Goal: Information Seeking & Learning: Learn about a topic

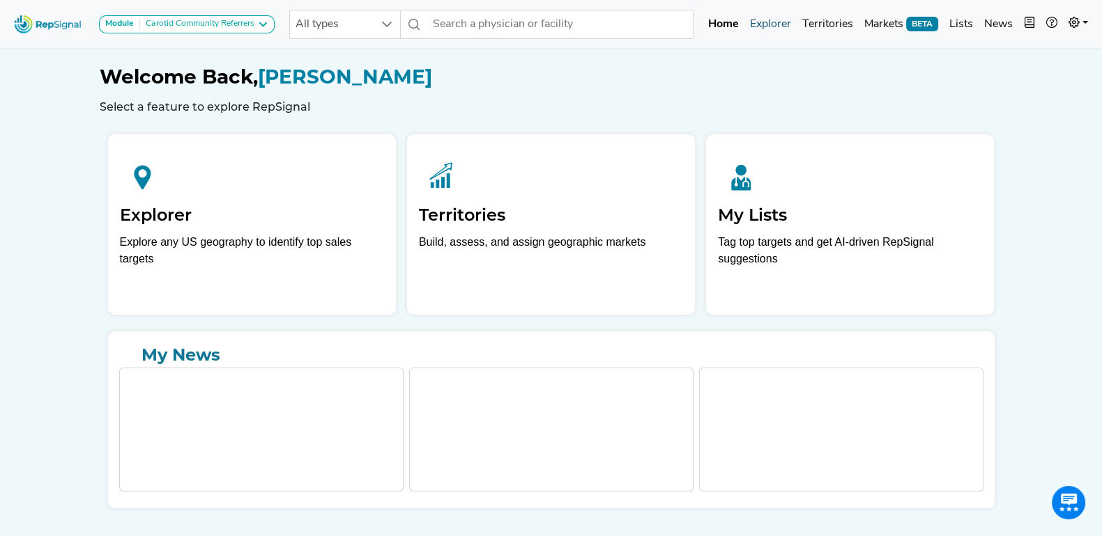
click at [761, 31] on link "Explorer" at bounding box center [770, 24] width 52 height 28
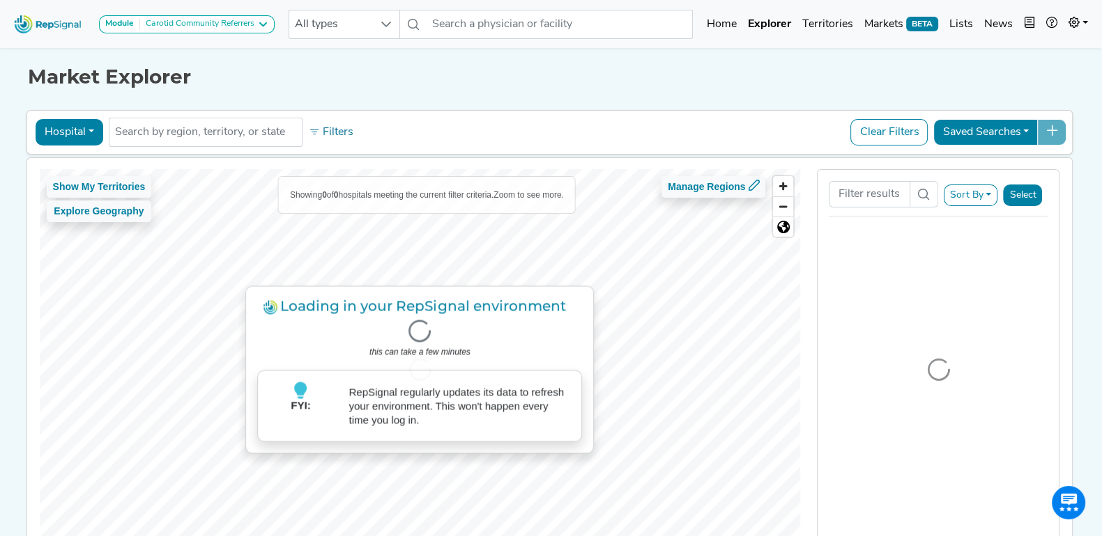
click at [86, 137] on button "Hospital" at bounding box center [70, 132] width 68 height 26
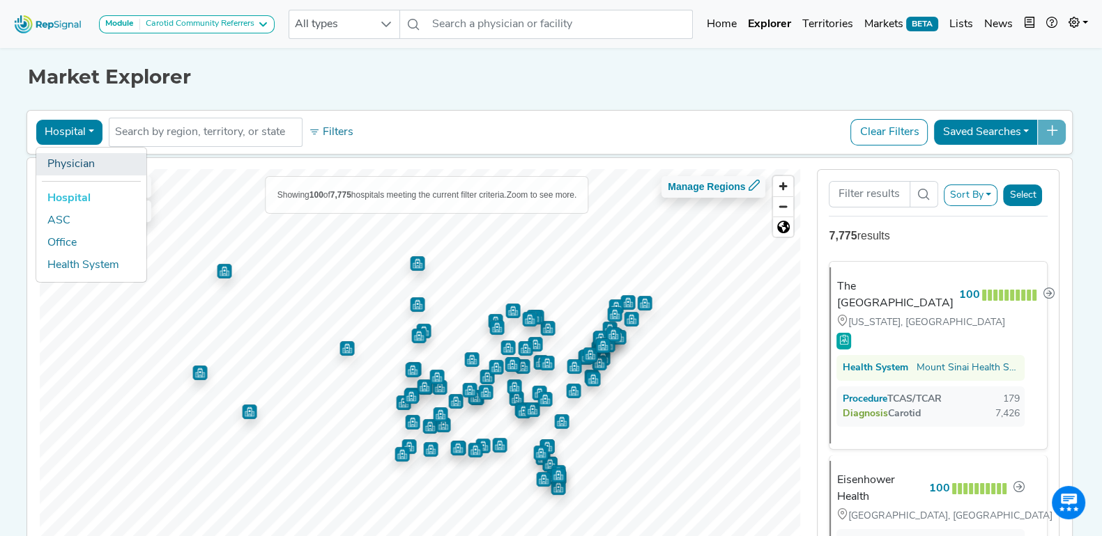
click at [86, 165] on link "Physician" at bounding box center [91, 164] width 110 height 22
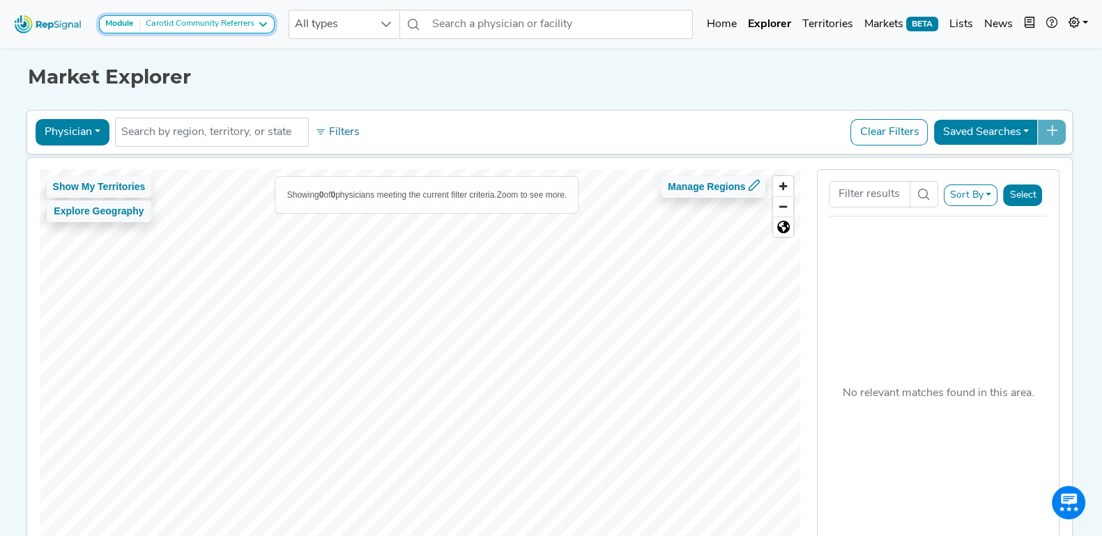
click at [260, 31] on button "Module Carotid Community Referrers" at bounding box center [187, 24] width 176 height 18
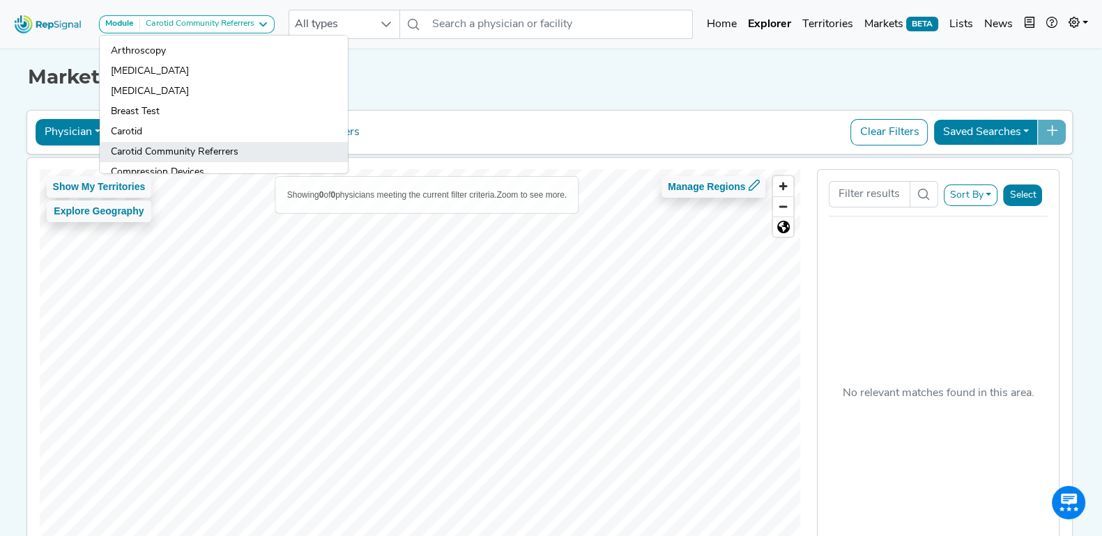
click at [218, 144] on link "Carotid Community Referrers" at bounding box center [224, 152] width 248 height 20
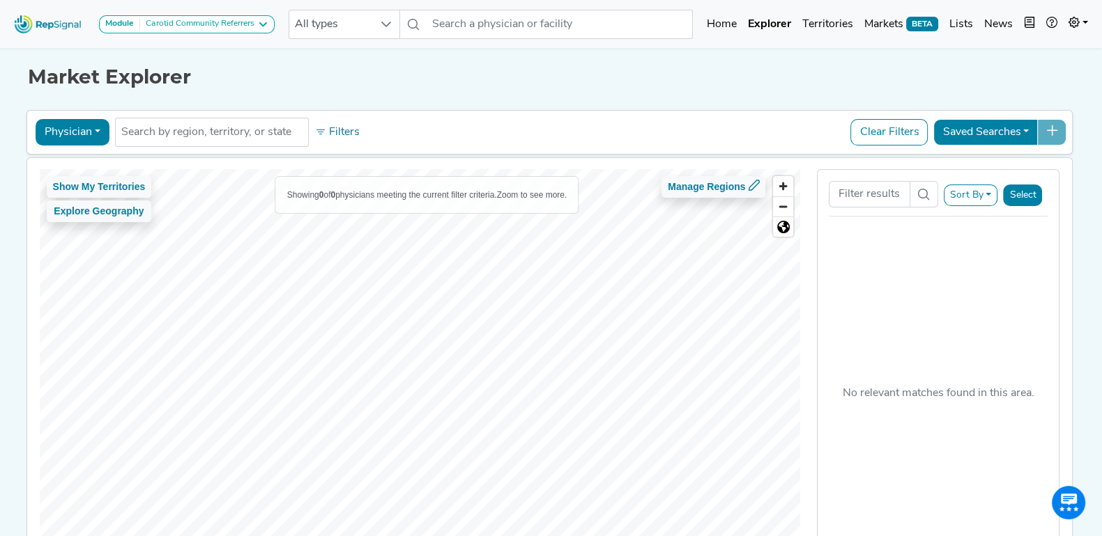
click at [249, 34] on div "Module Carotid Community Referrers Arthroscopy Atherectomy Breast Surgery Breas…" at bounding box center [144, 24] width 272 height 37
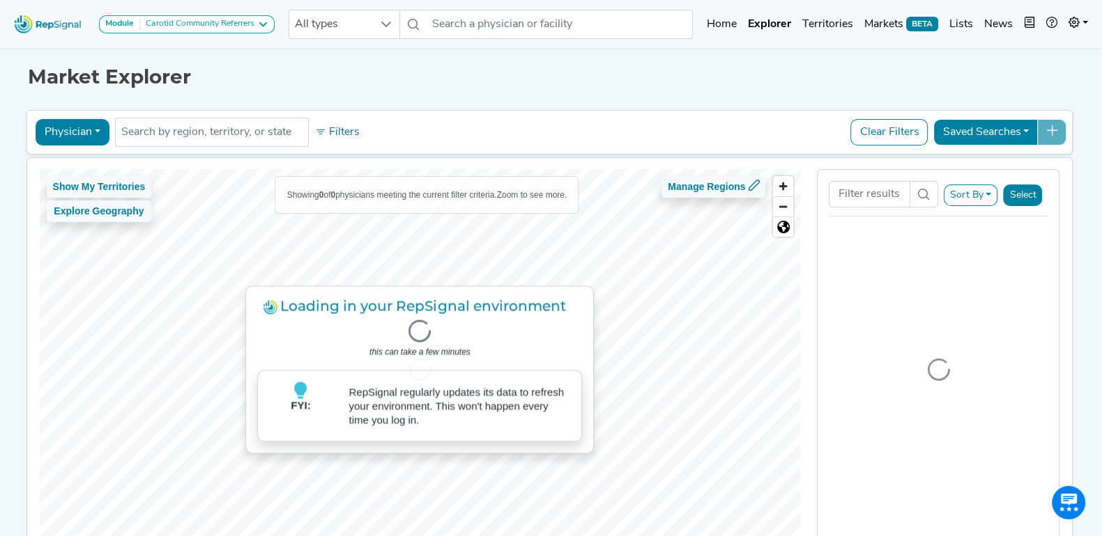
click at [254, 24] on div "Carotid Community Referrers" at bounding box center [197, 24] width 114 height 11
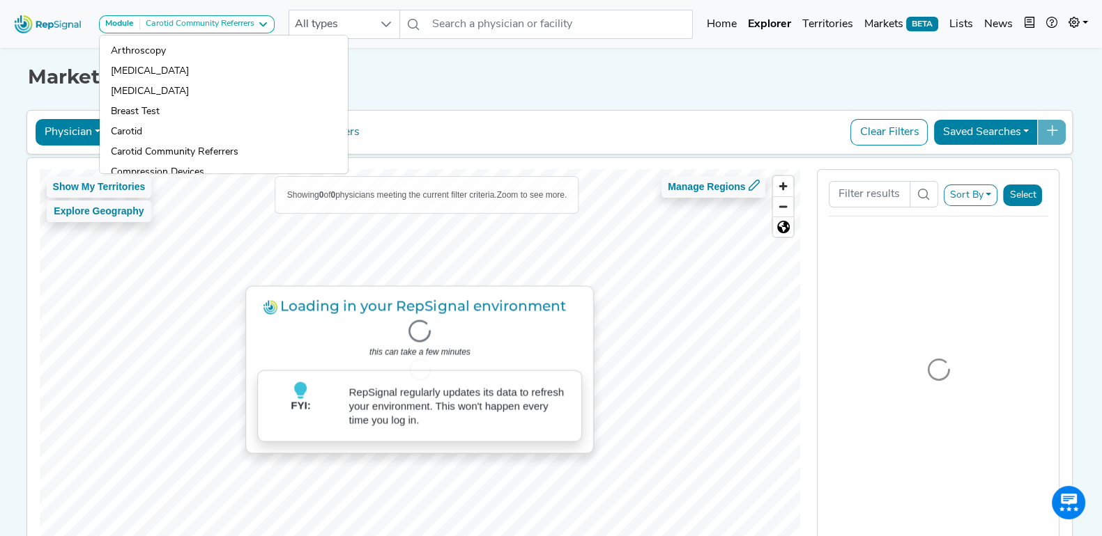
click at [423, 78] on h1 "Market Explorer" at bounding box center [551, 77] width 1046 height 24
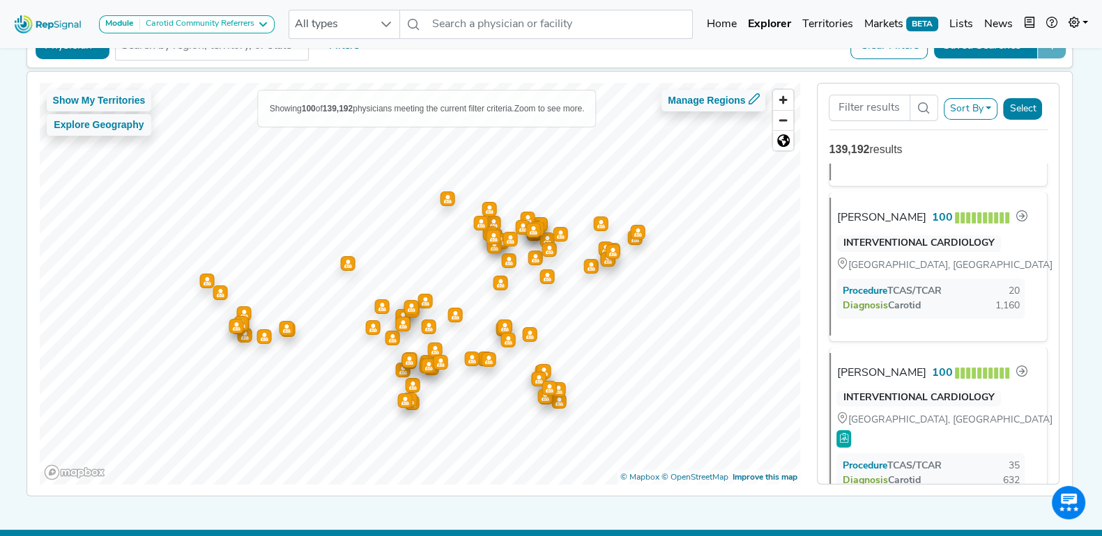
scroll to position [958, 0]
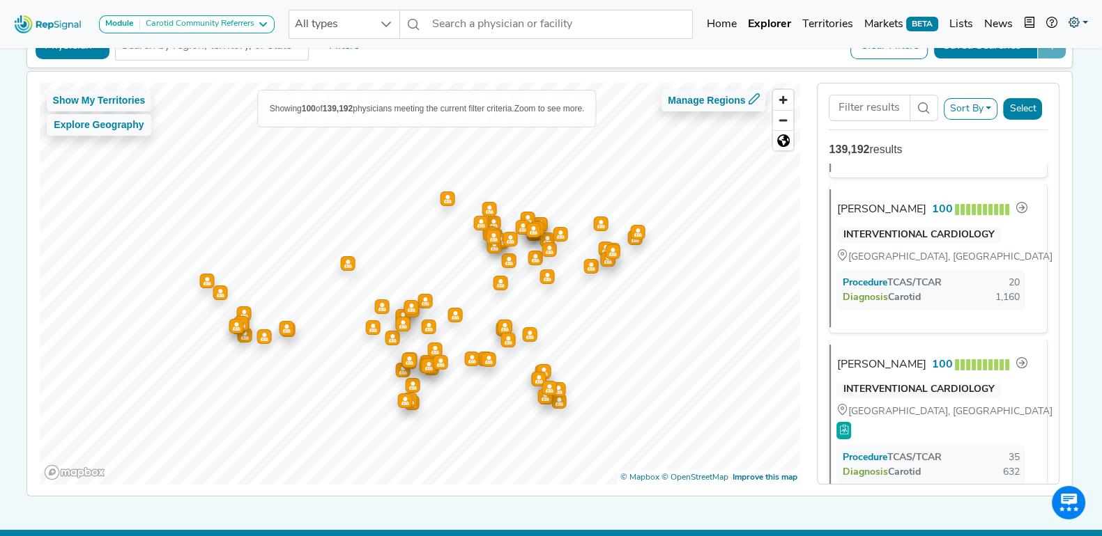
click at [1083, 15] on link at bounding box center [1077, 24] width 31 height 28
click at [1036, 86] on link "Admin" at bounding box center [1037, 88] width 110 height 28
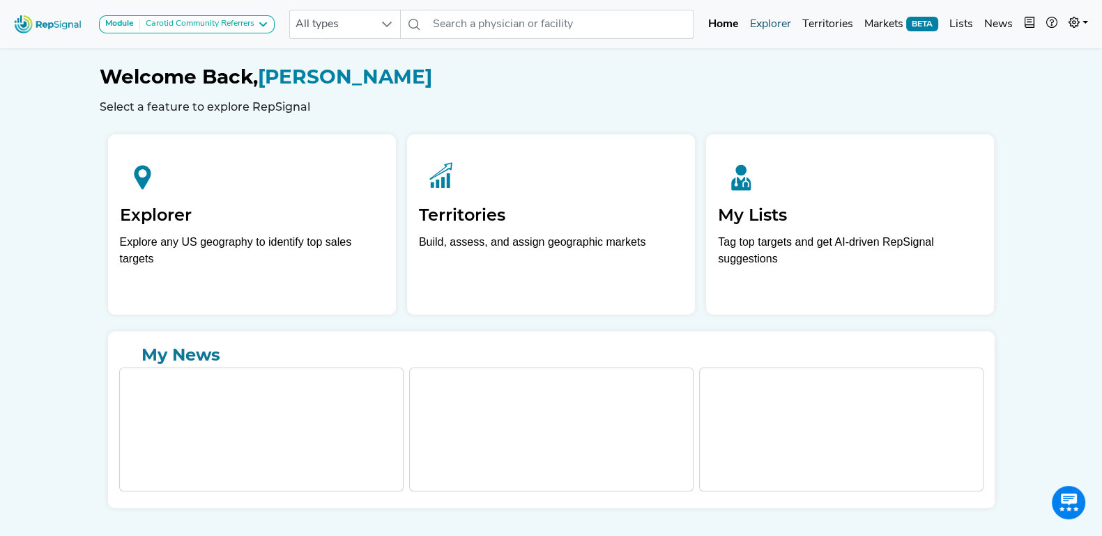
click at [773, 22] on link "Explorer" at bounding box center [770, 24] width 52 height 28
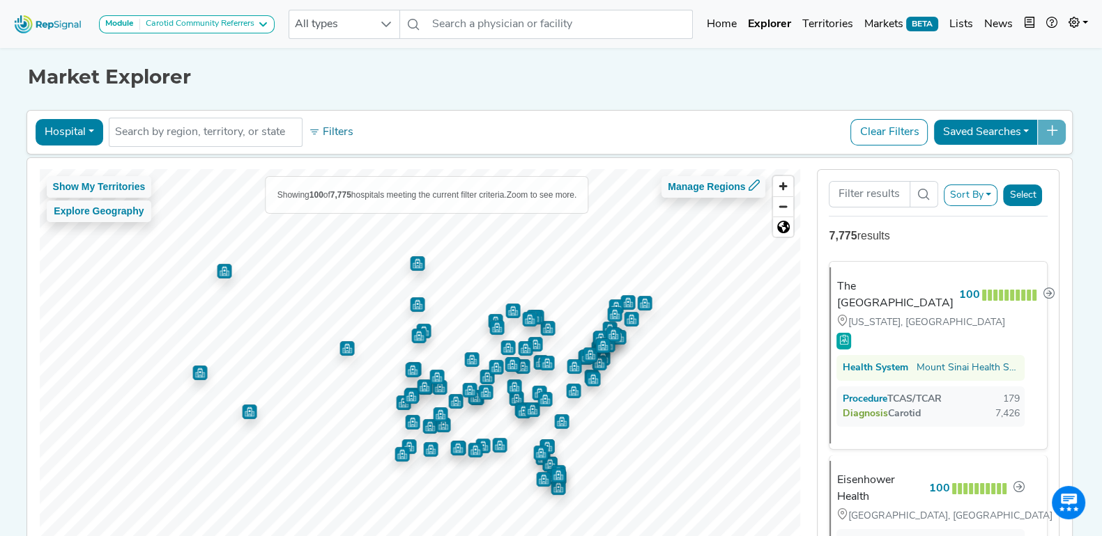
click at [90, 128] on button "Hospital" at bounding box center [70, 132] width 68 height 26
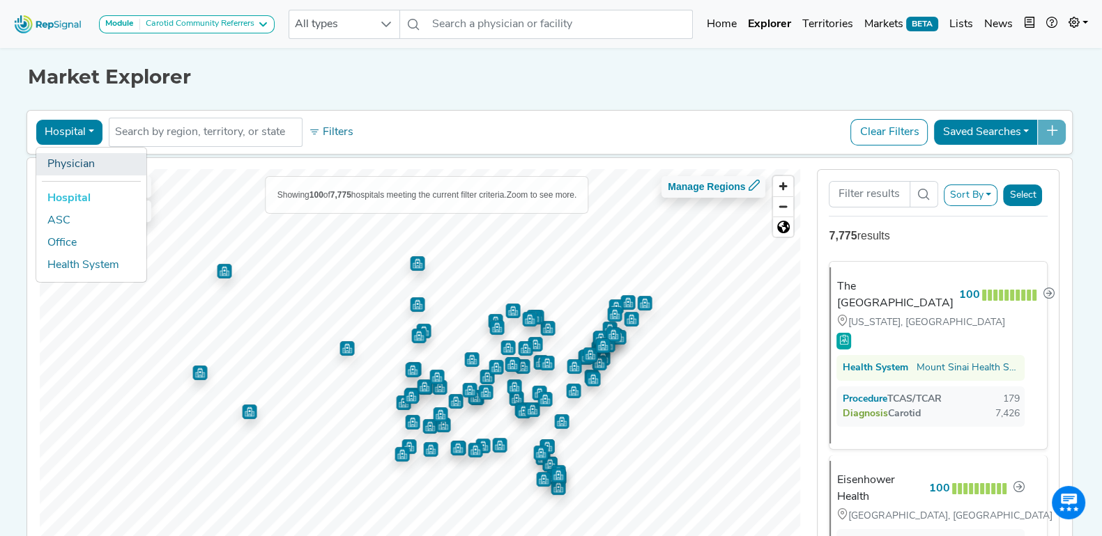
click at [85, 169] on link "Physician" at bounding box center [91, 164] width 110 height 22
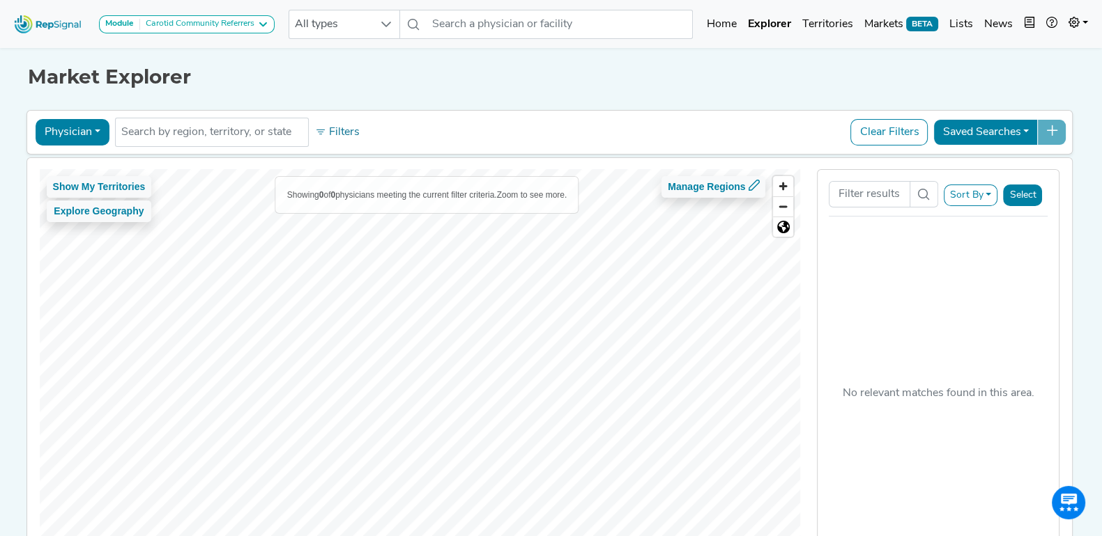
click at [900, 132] on button "Clear Filters" at bounding box center [888, 132] width 77 height 26
click at [268, 26] on icon at bounding box center [262, 24] width 11 height 11
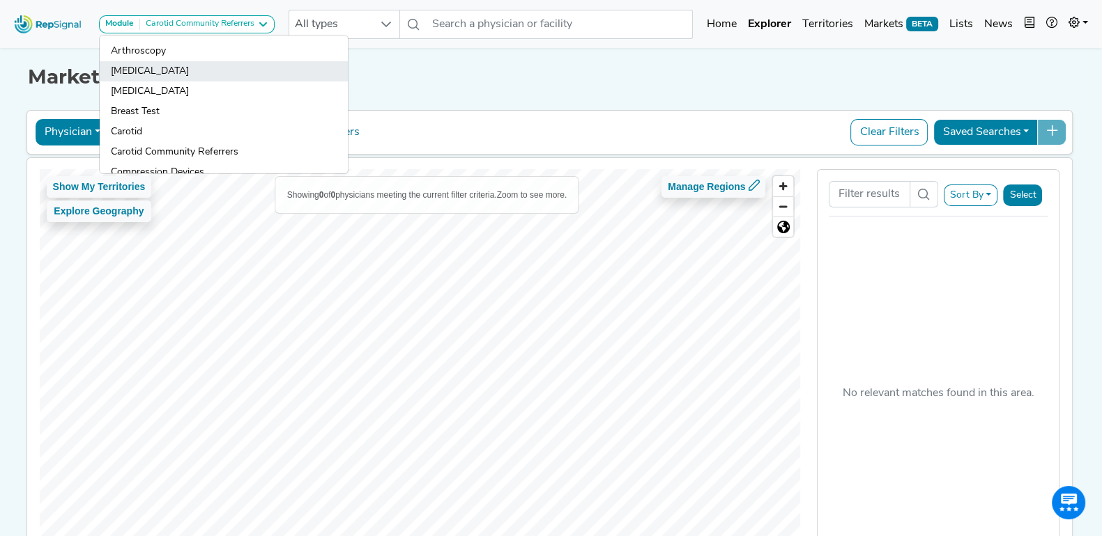
click at [254, 68] on link "[MEDICAL_DATA]" at bounding box center [224, 71] width 248 height 20
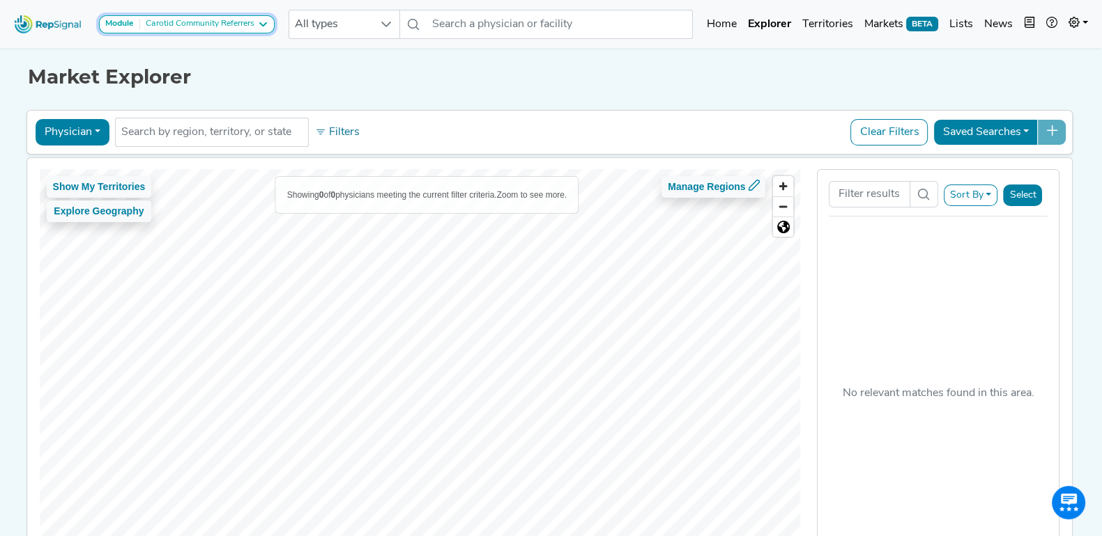
click at [258, 24] on div "Module Carotid Community Referrers" at bounding box center [186, 24] width 163 height 11
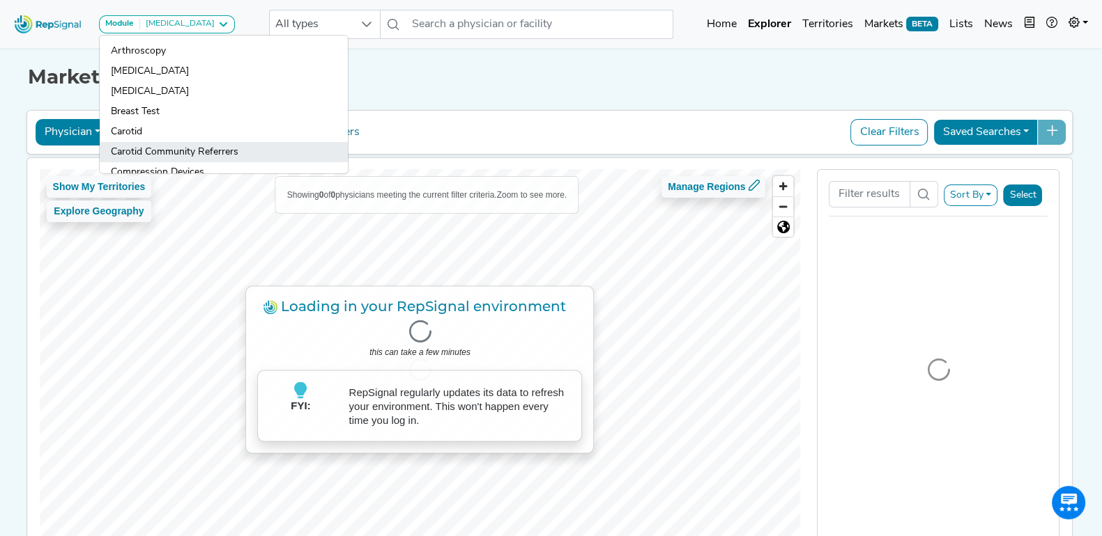
click at [214, 144] on link "Carotid Community Referrers" at bounding box center [224, 152] width 248 height 20
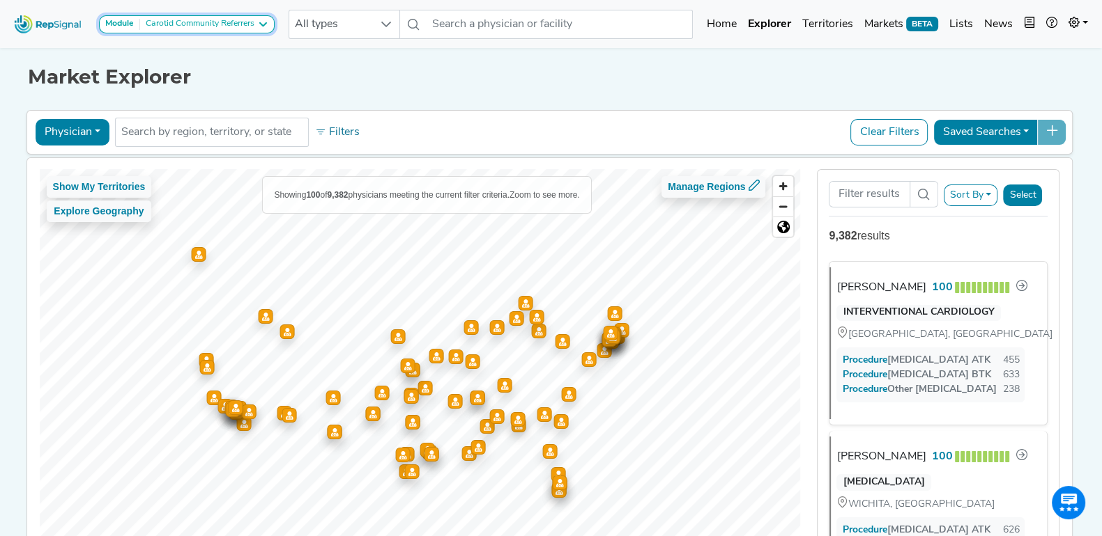
click at [204, 26] on div "Carotid Community Referrers" at bounding box center [197, 24] width 114 height 11
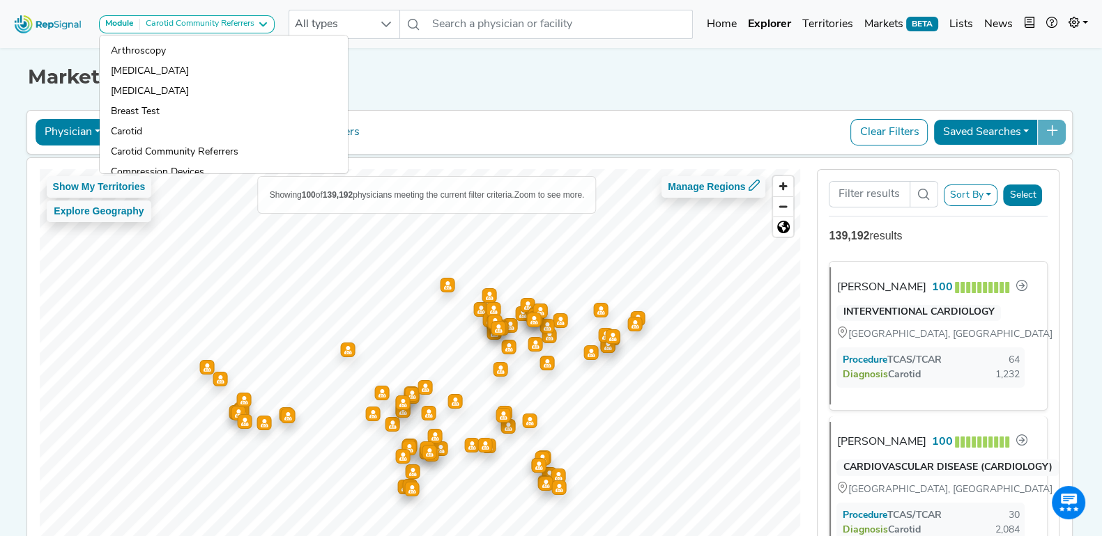
click at [422, 83] on h1 "Market Explorer" at bounding box center [551, 77] width 1046 height 24
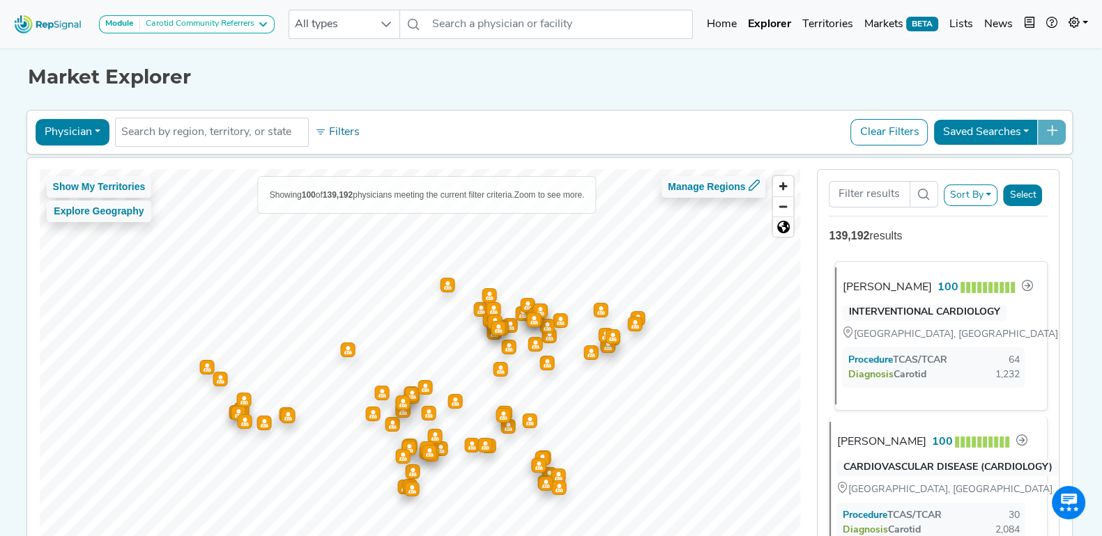
click at [863, 288] on div "[PERSON_NAME]" at bounding box center [886, 287] width 89 height 17
click at [873, 296] on div "[PERSON_NAME]" at bounding box center [886, 287] width 89 height 17
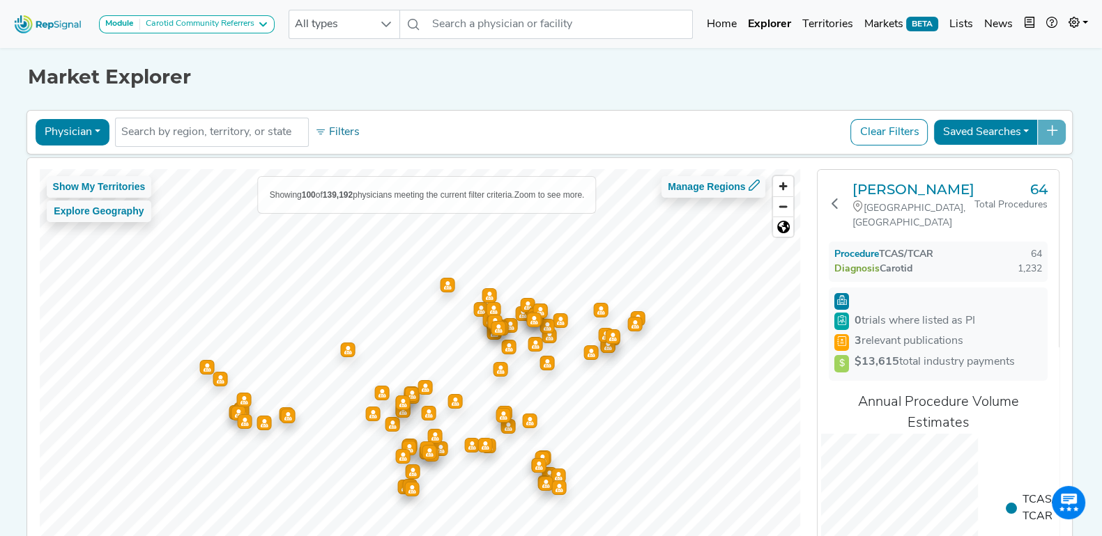
click at [873, 297] on div at bounding box center [895, 301] width 83 height 11
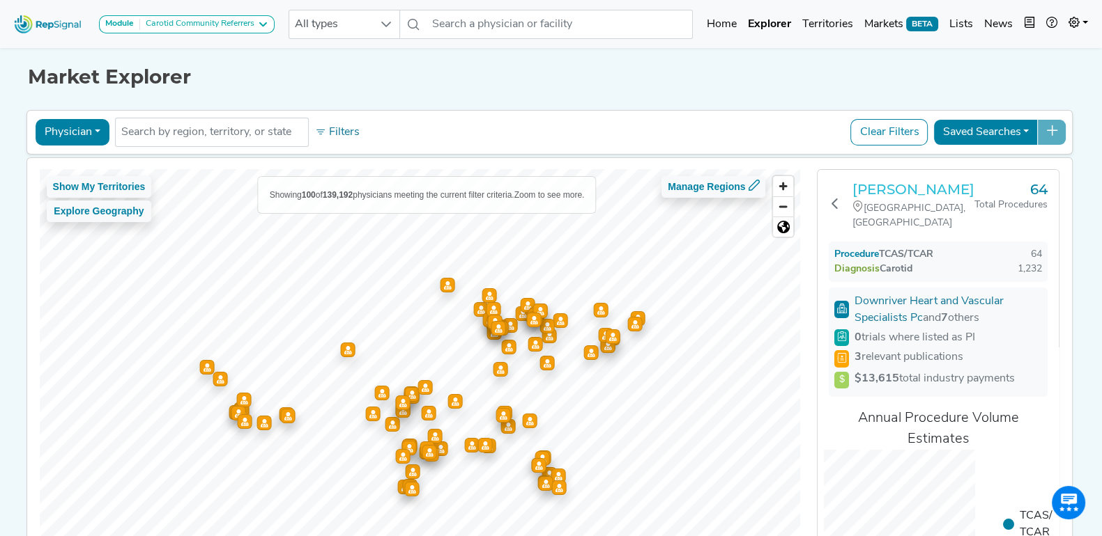
click at [901, 196] on h3 "[PERSON_NAME]" at bounding box center [913, 189] width 122 height 17
click at [885, 190] on h3 "[PERSON_NAME]" at bounding box center [913, 189] width 122 height 17
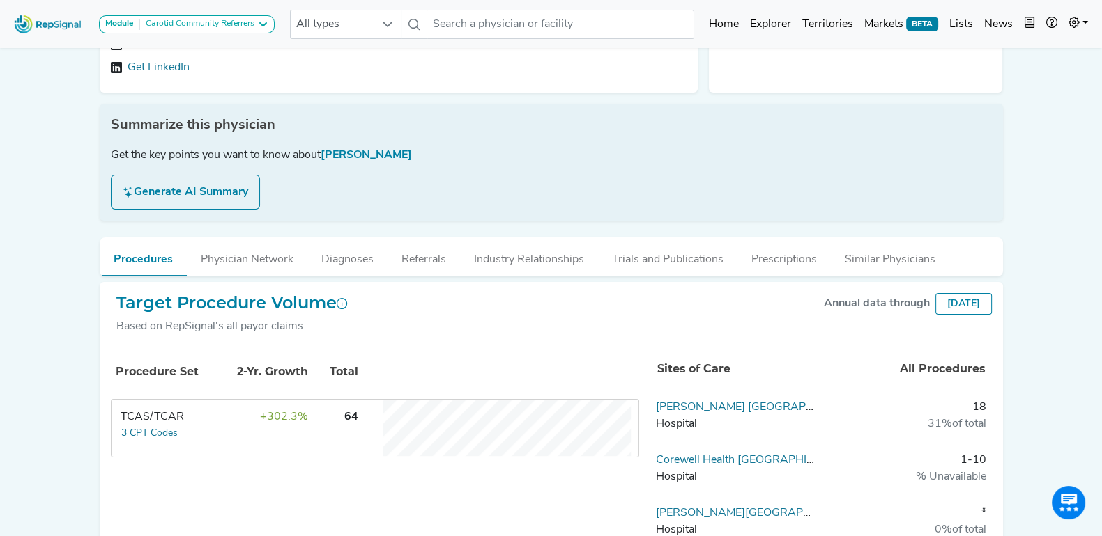
scroll to position [261, 0]
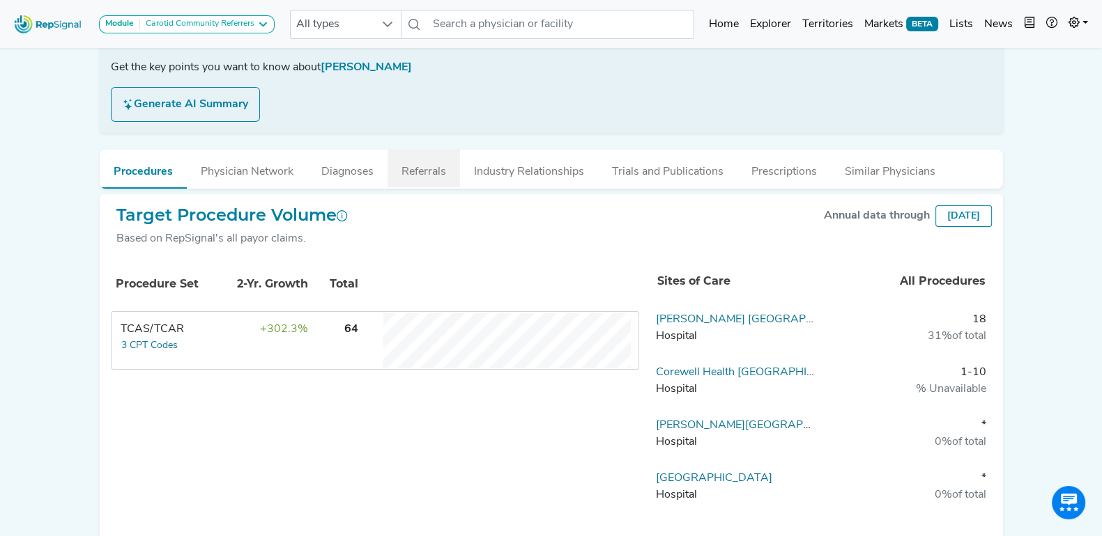
click at [435, 178] on button "Referrals" at bounding box center [423, 169] width 72 height 38
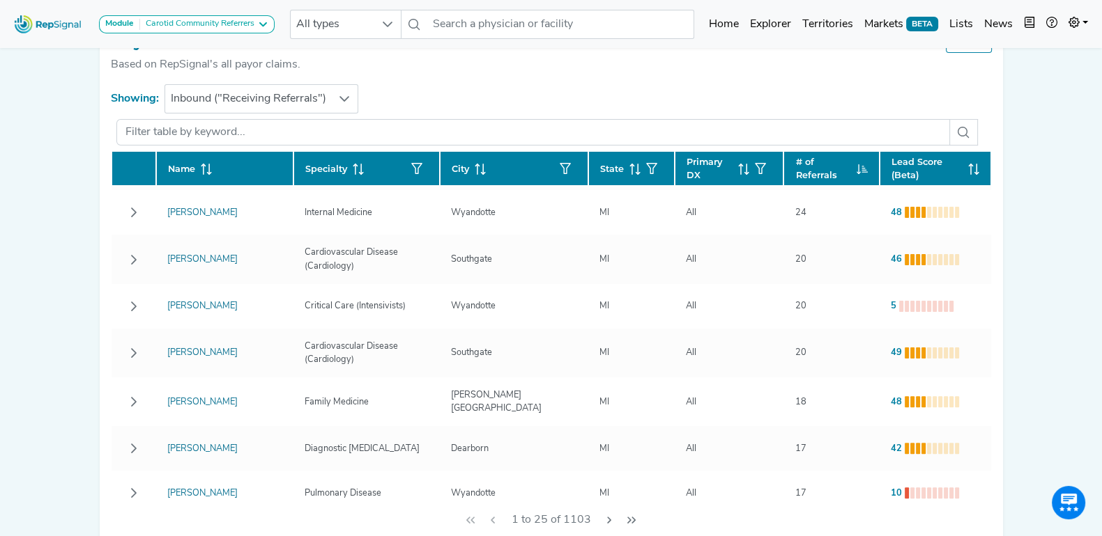
scroll to position [0, 0]
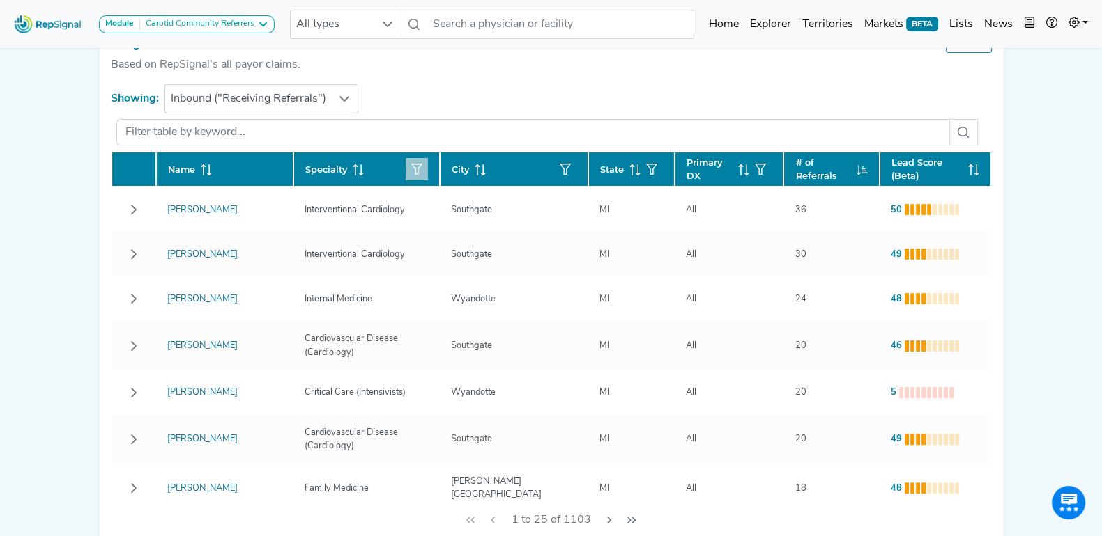
click at [414, 164] on icon "button" at bounding box center [416, 169] width 11 height 11
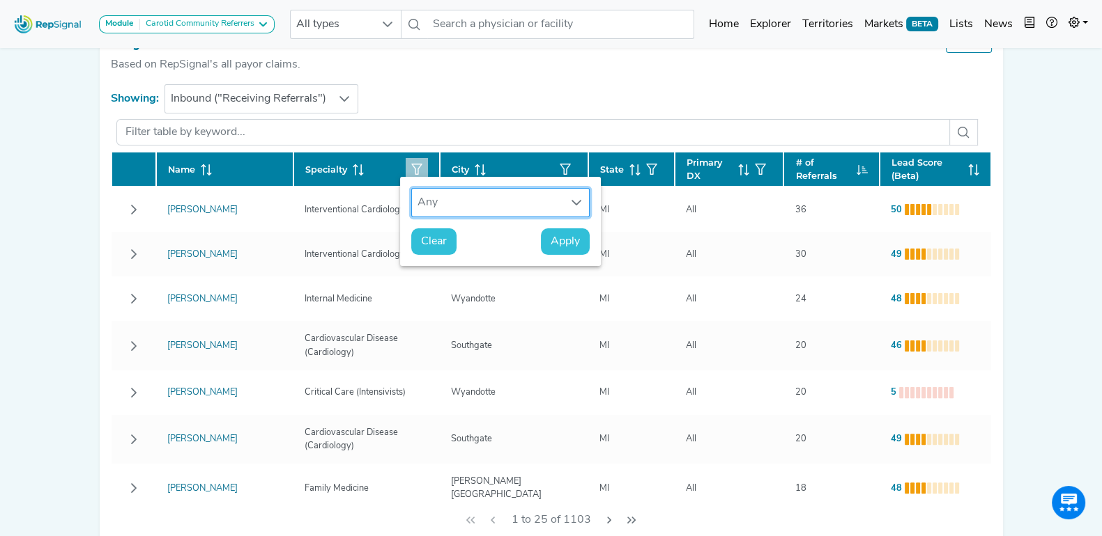
scroll to position [10, 66]
click at [577, 201] on icon at bounding box center [576, 202] width 11 height 11
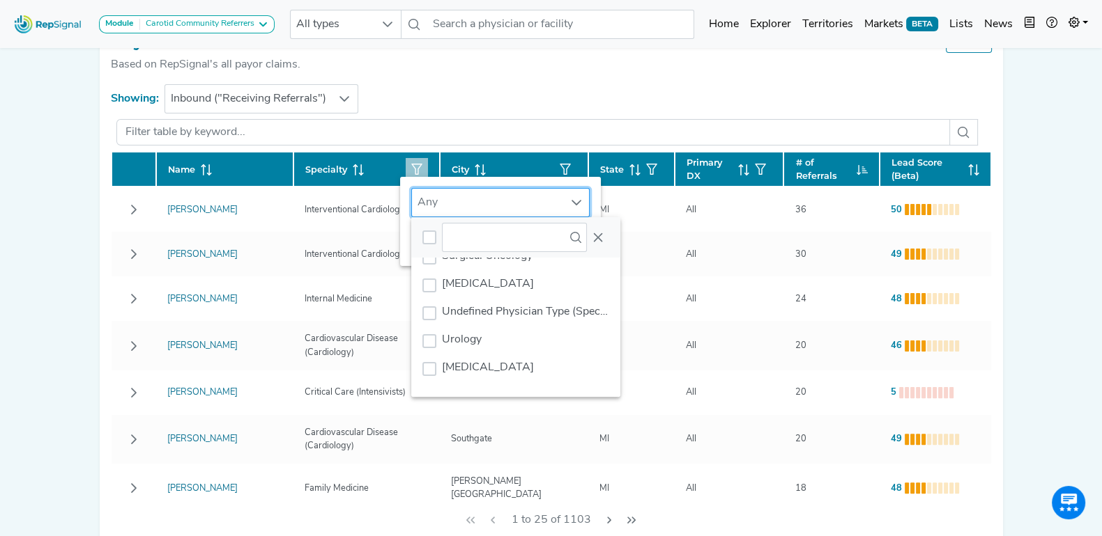
scroll to position [523, 0]
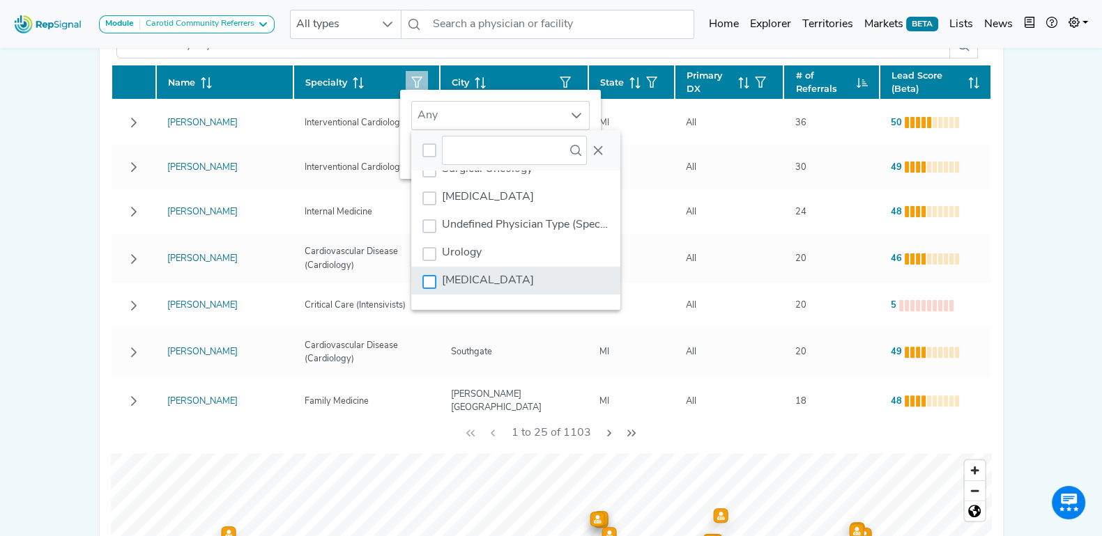
click at [425, 279] on div "Vascular Surgery" at bounding box center [429, 282] width 14 height 14
click at [68, 177] on div "Module Carotid Community Referrers Arthroscopy Atherectomy Breast Surgery Breas…" at bounding box center [551, 219] width 1102 height 1484
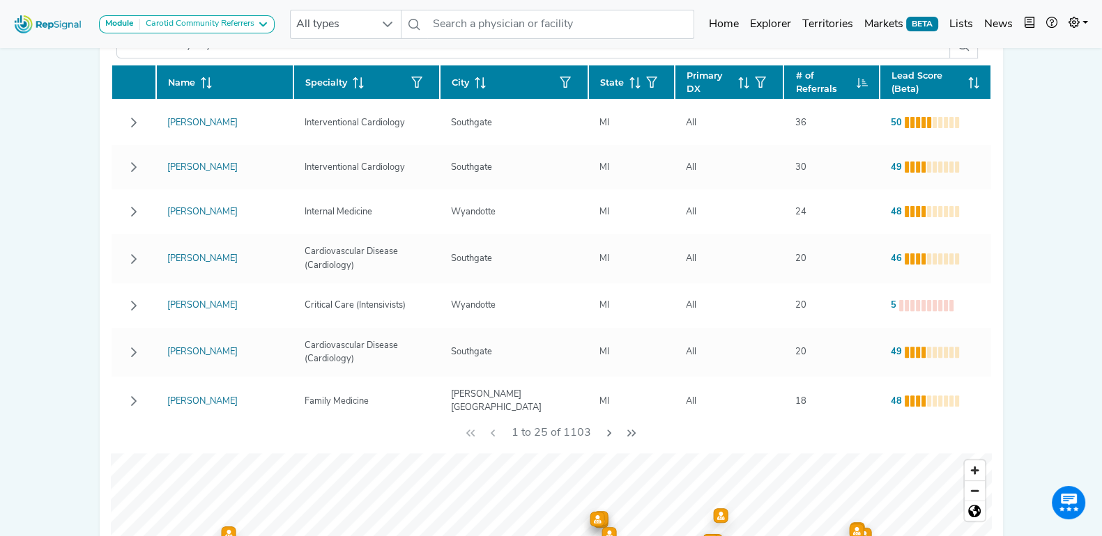
click at [339, 77] on div "Specialty" at bounding box center [366, 82] width 123 height 22
click at [451, 79] on span "City" at bounding box center [459, 82] width 17 height 13
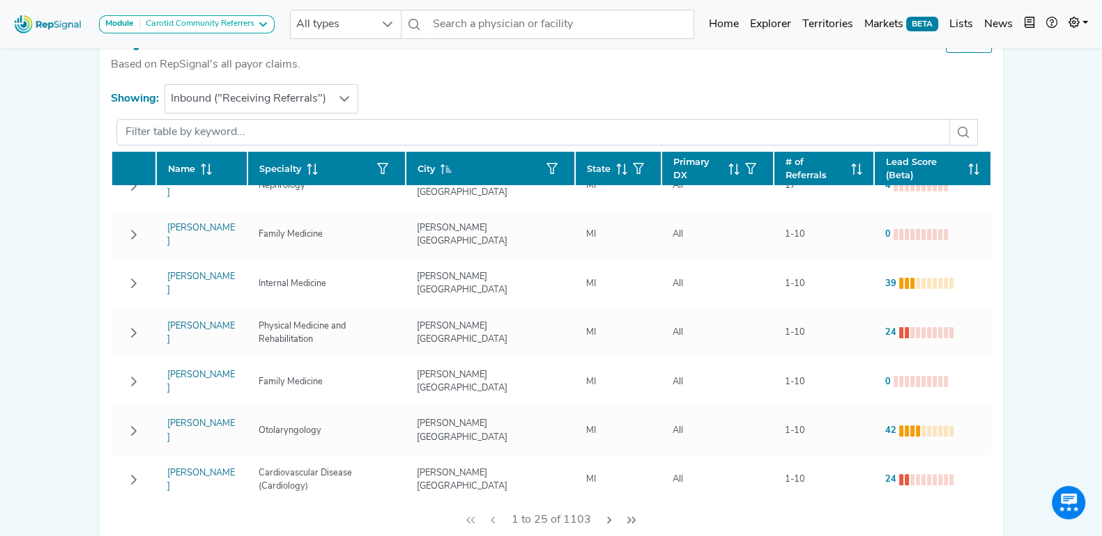
scroll to position [0, 0]
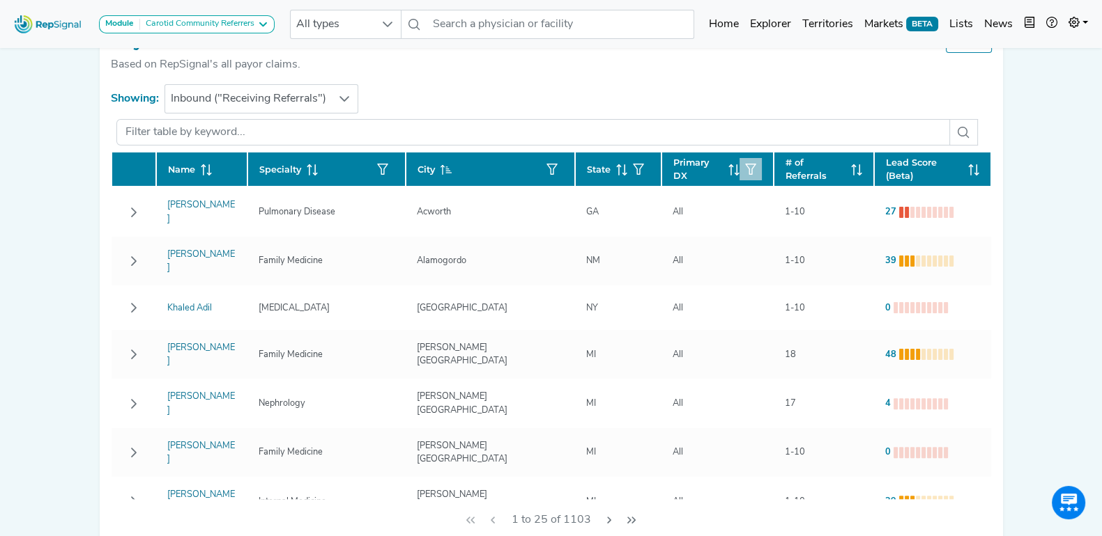
click at [745, 164] on icon "button" at bounding box center [750, 169] width 11 height 11
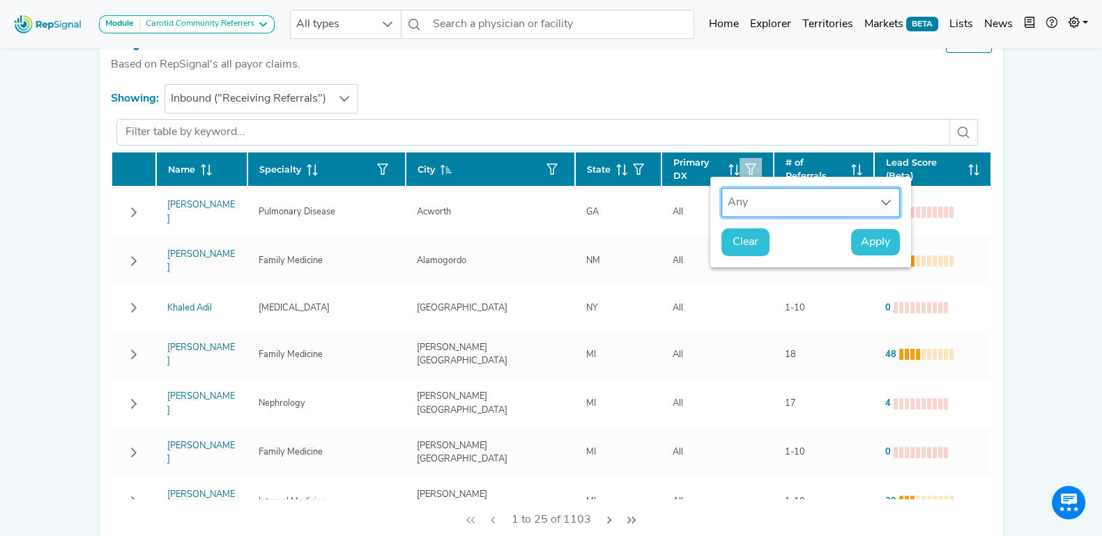
click at [755, 203] on div "Any" at bounding box center [797, 203] width 150 height 28
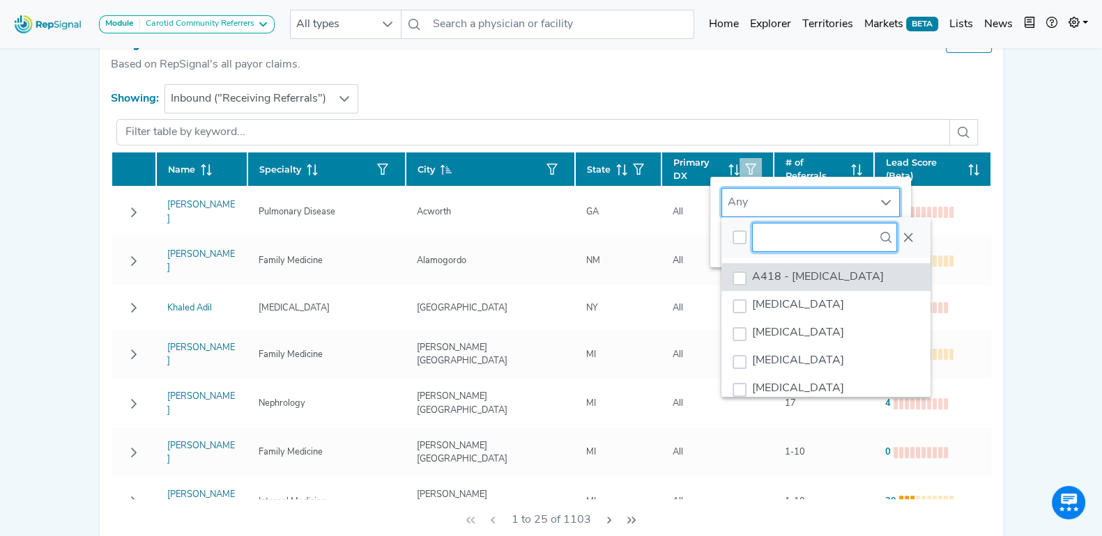
click at [787, 231] on input "text" at bounding box center [824, 237] width 145 height 29
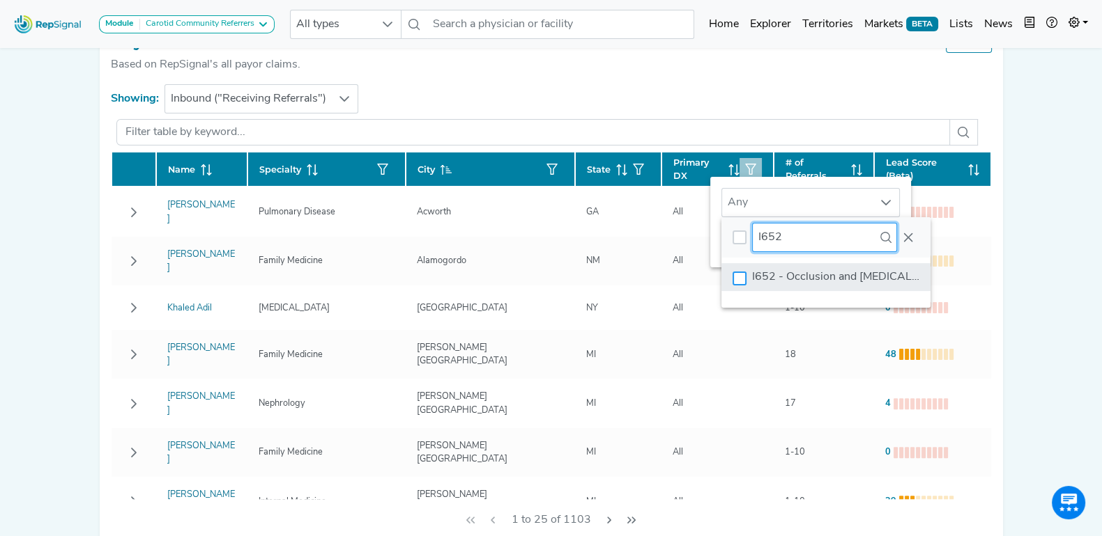
type input "I652"
click at [744, 277] on div "I652 - Occlusion and stenosis of carotid artery" at bounding box center [739, 279] width 14 height 14
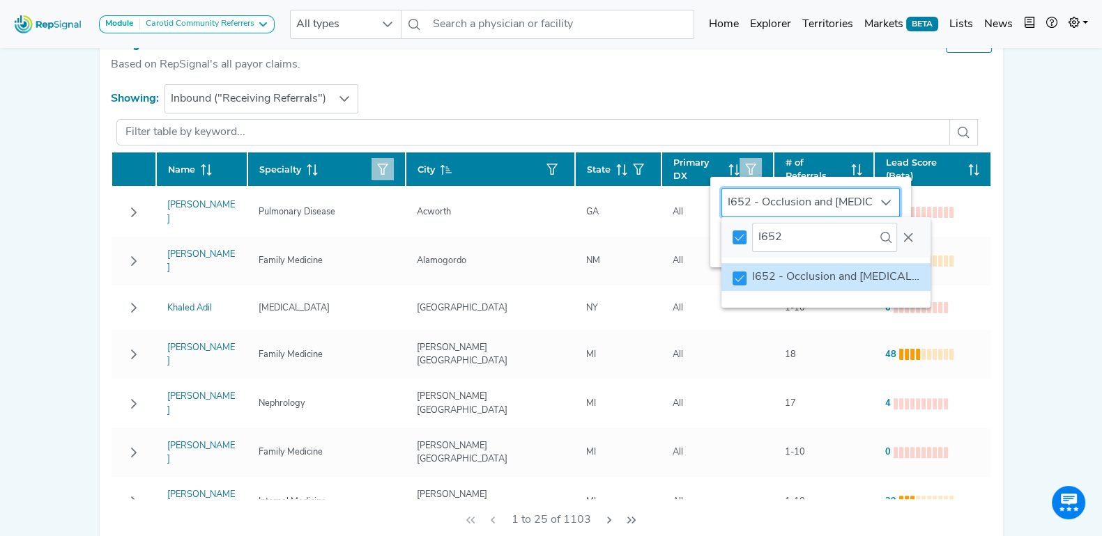
click at [388, 167] on icon "button" at bounding box center [382, 169] width 11 height 11
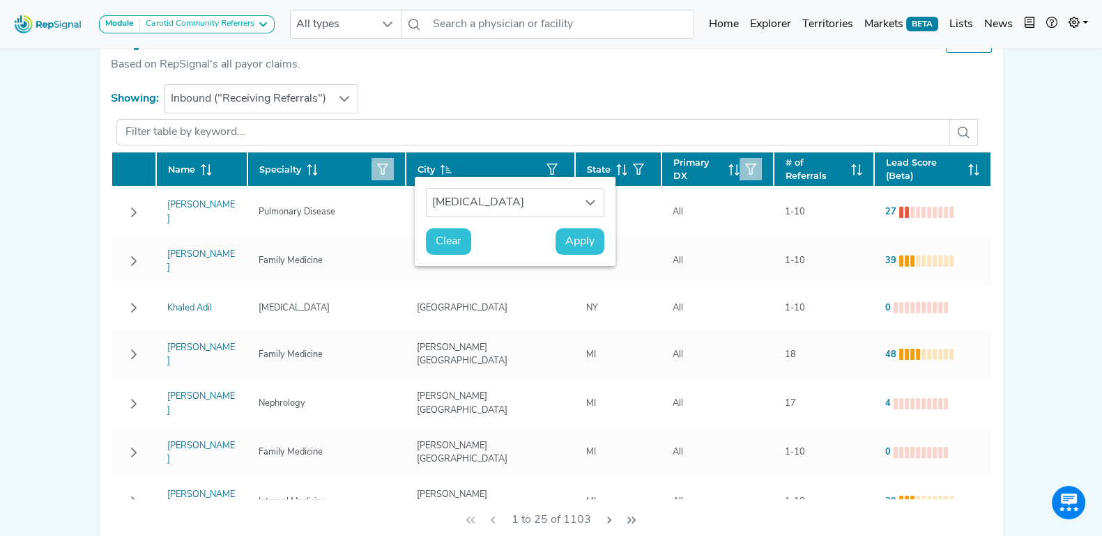
click at [739, 159] on button "button" at bounding box center [750, 169] width 22 height 22
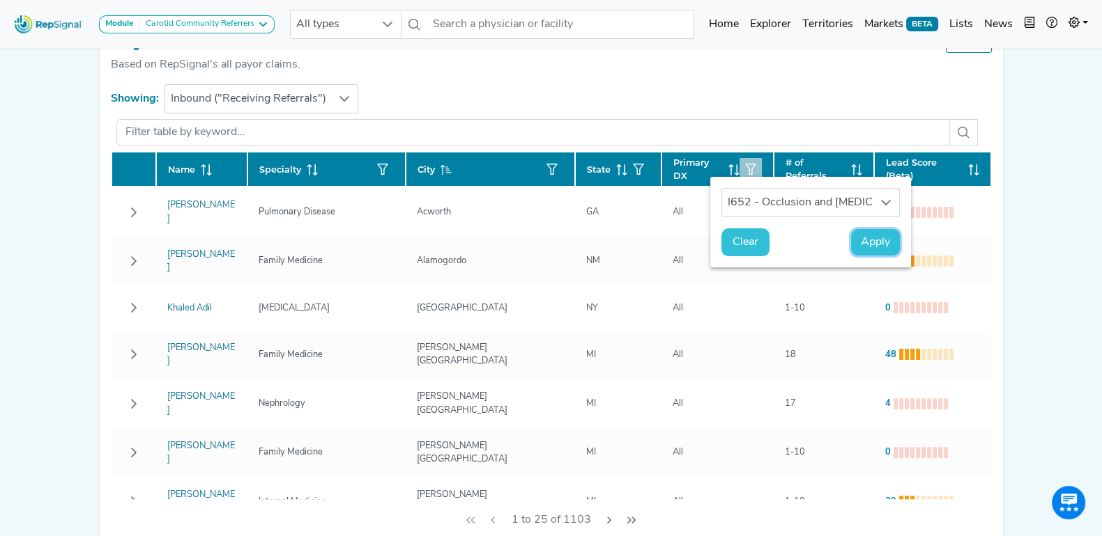
click at [874, 251] on span "Apply" at bounding box center [874, 242] width 29 height 17
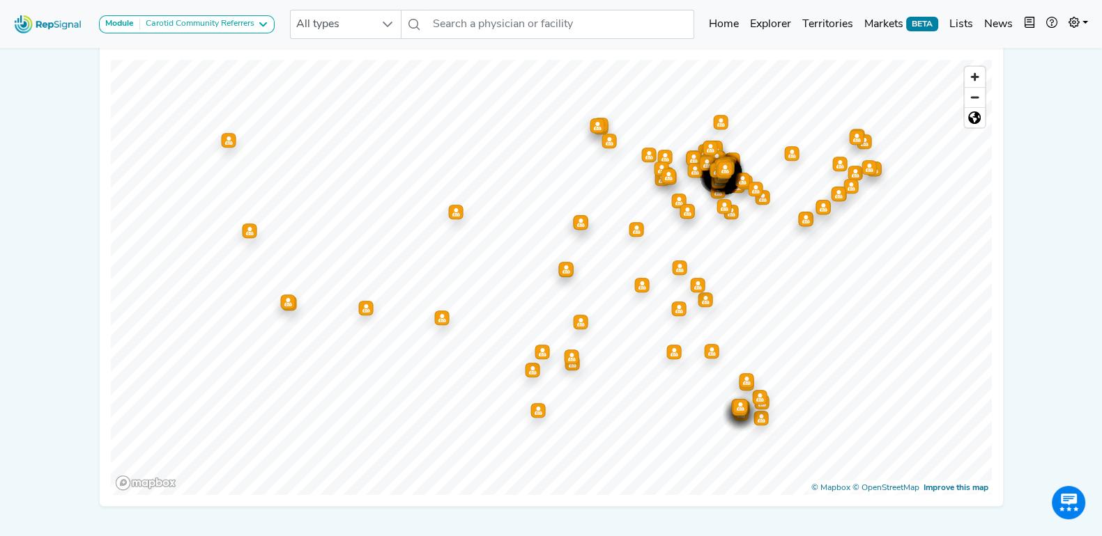
scroll to position [718, 0]
